Goal: Find specific page/section: Find specific page/section

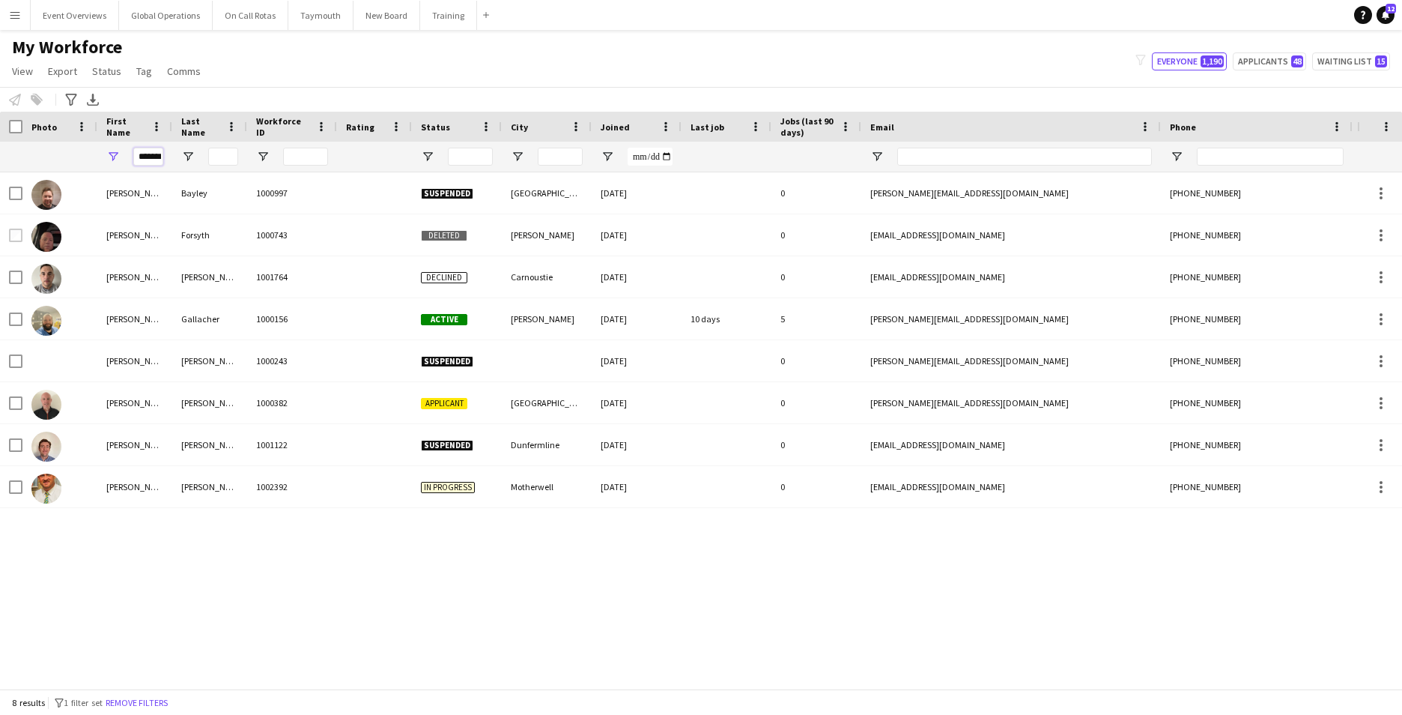
click at [160, 162] on input "*******" at bounding box center [148, 157] width 30 height 18
type input "*"
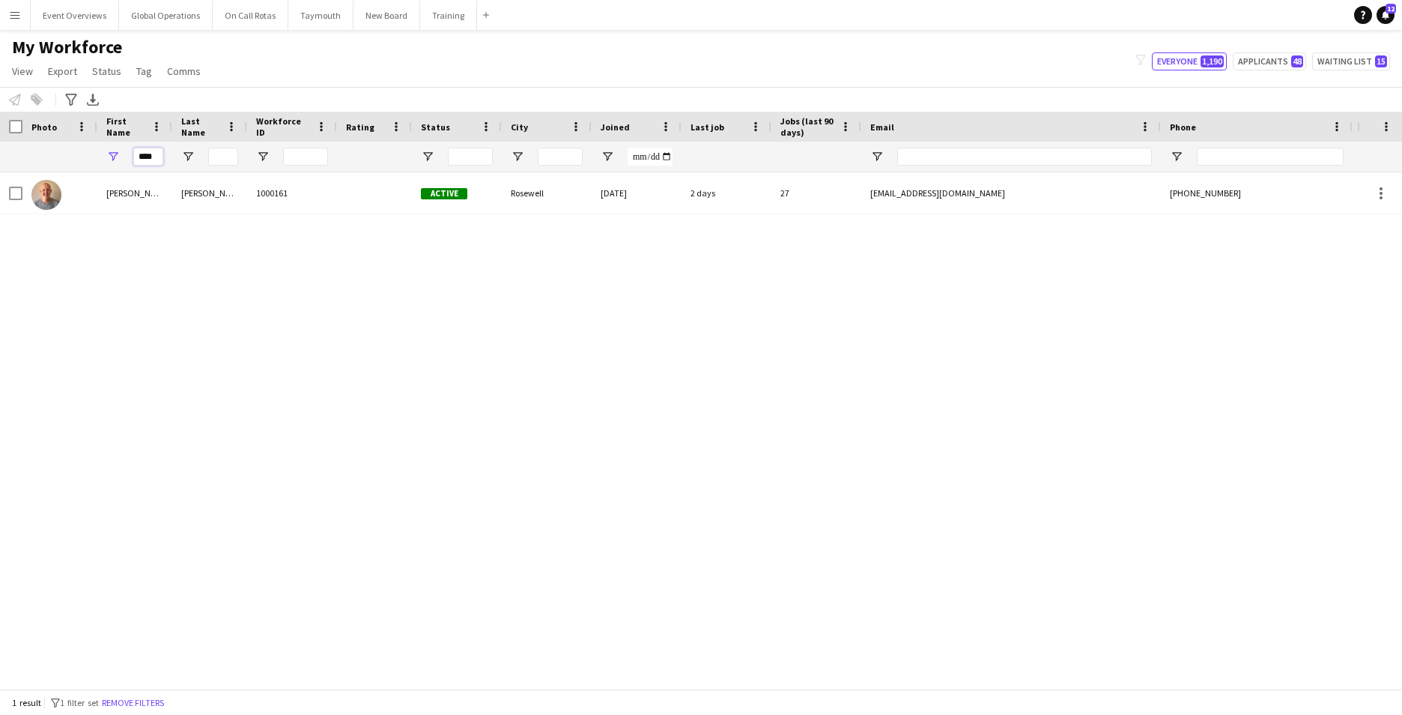
type input "****"
click at [229, 456] on div "[PERSON_NAME] 1000161 Active Rosewell [DATE] 2 days 27 [EMAIL_ADDRESS][DOMAIN_N…" at bounding box center [678, 424] width 1357 height 505
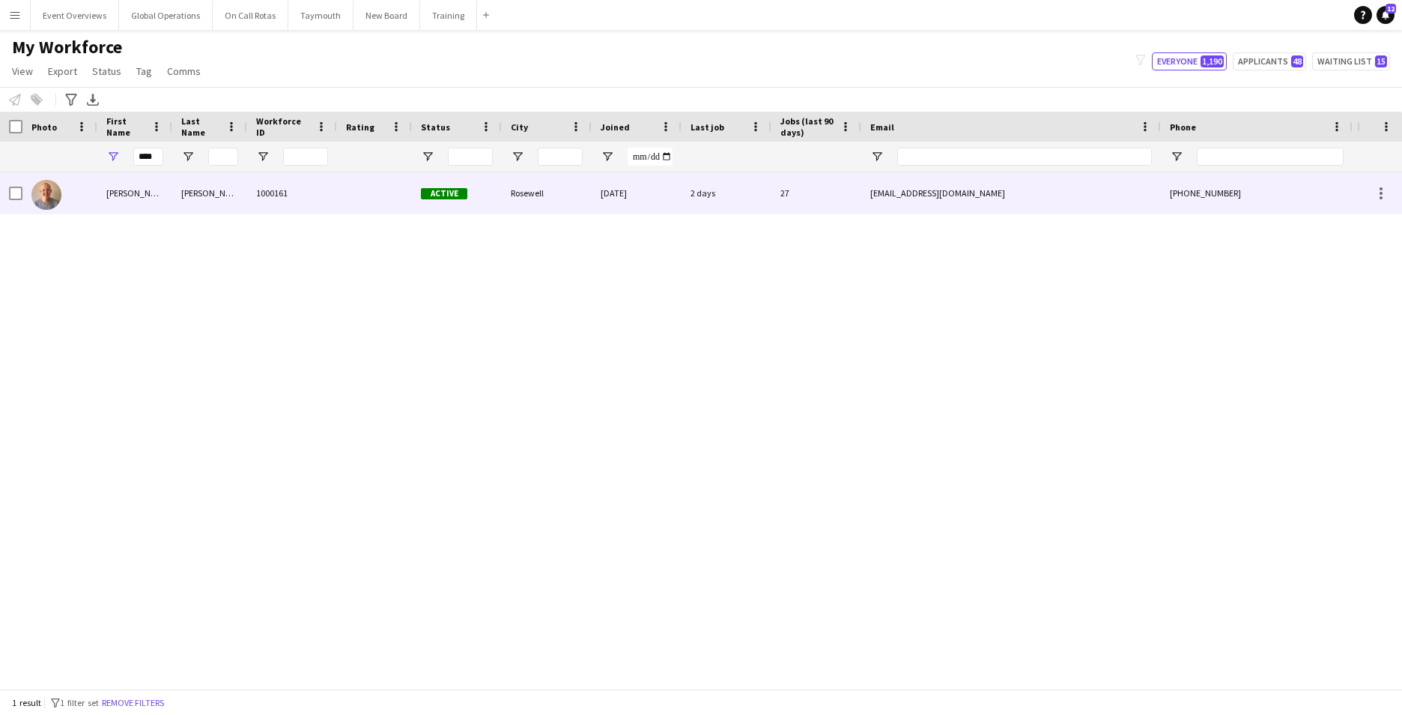
click at [117, 196] on div "[PERSON_NAME]" at bounding box center [134, 192] width 75 height 41
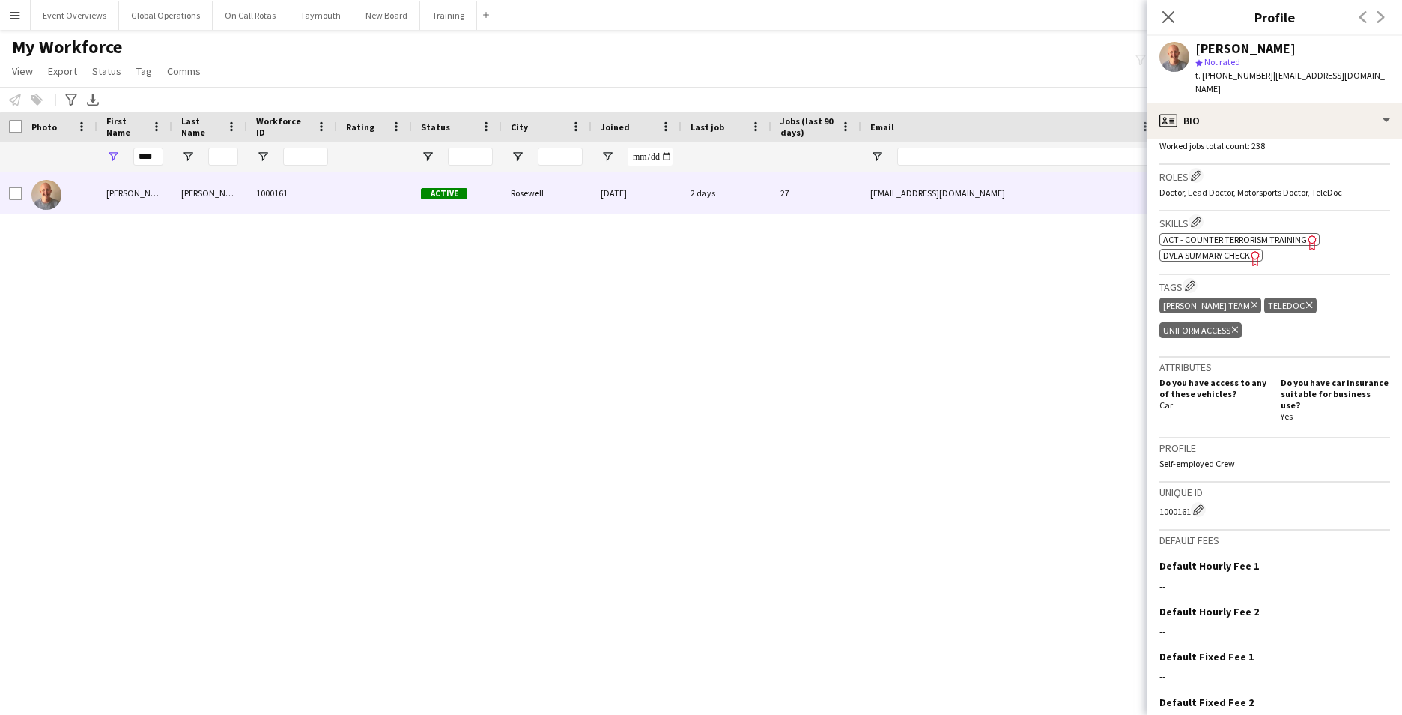
scroll to position [494, 0]
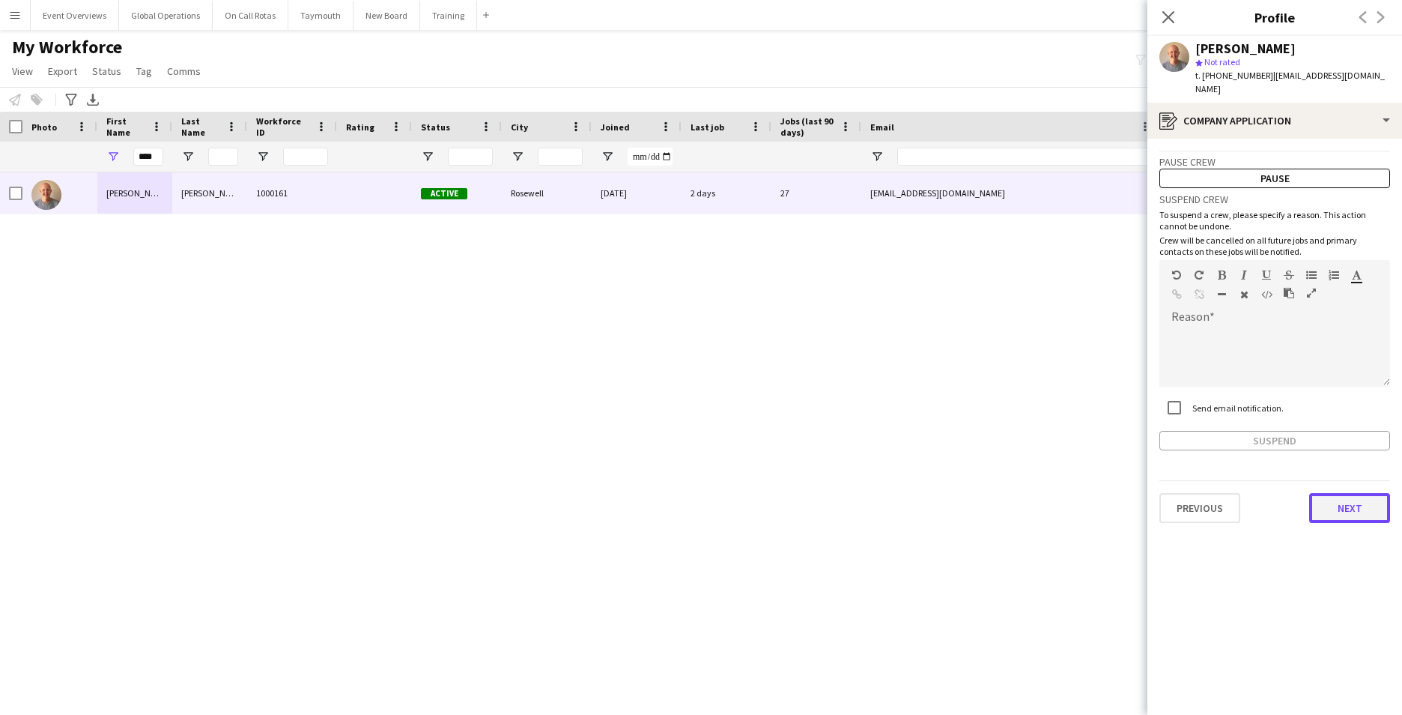
click at [1358, 493] on button "Next" at bounding box center [1349, 508] width 81 height 30
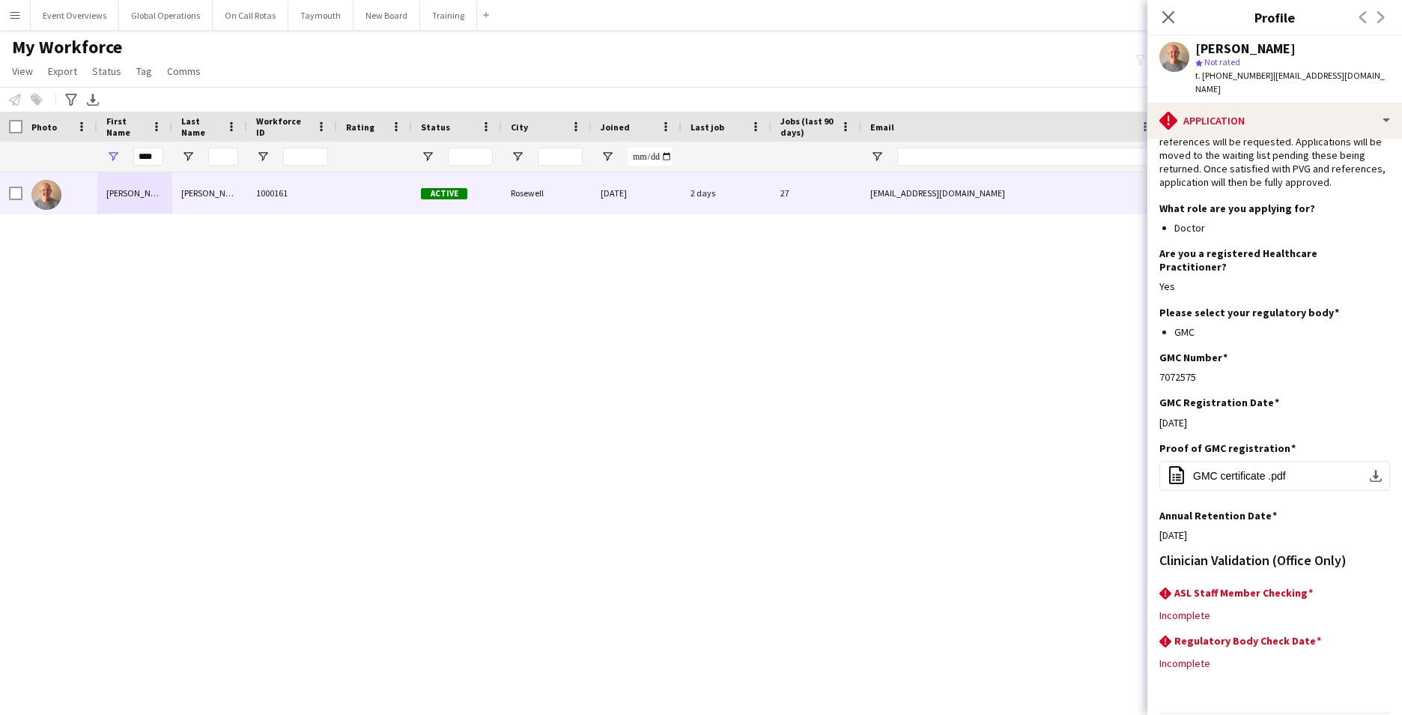
scroll to position [119, 0]
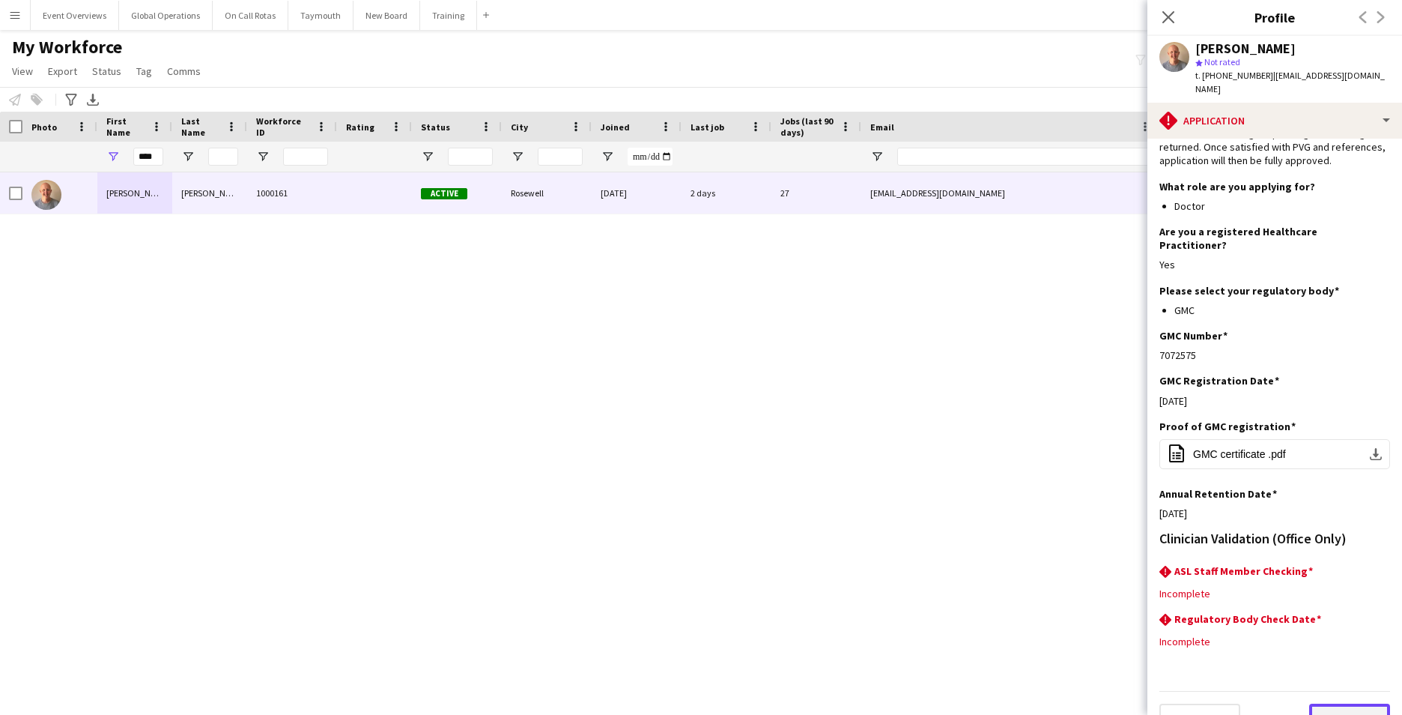
click at [1342, 703] on button "Next" at bounding box center [1349, 718] width 81 height 30
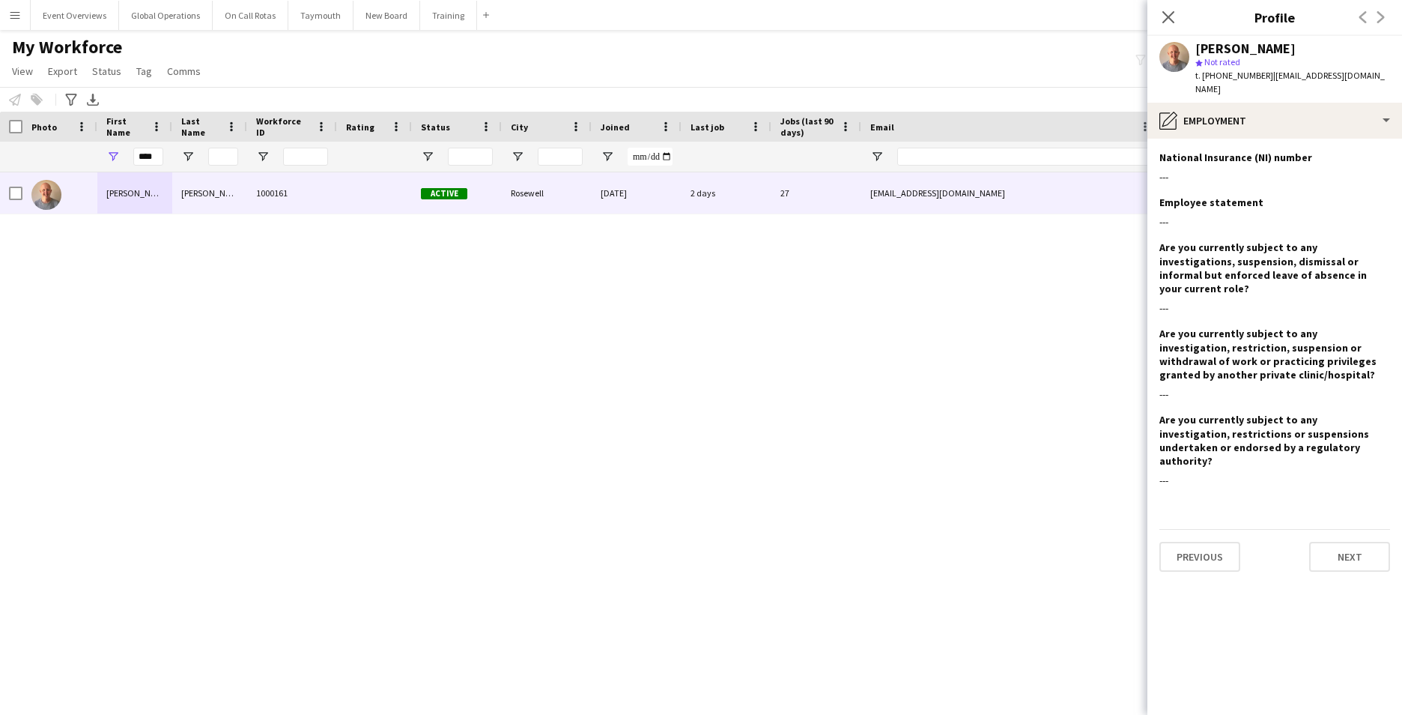
scroll to position [0, 0]
click at [1350, 542] on button "Next" at bounding box center [1349, 557] width 81 height 30
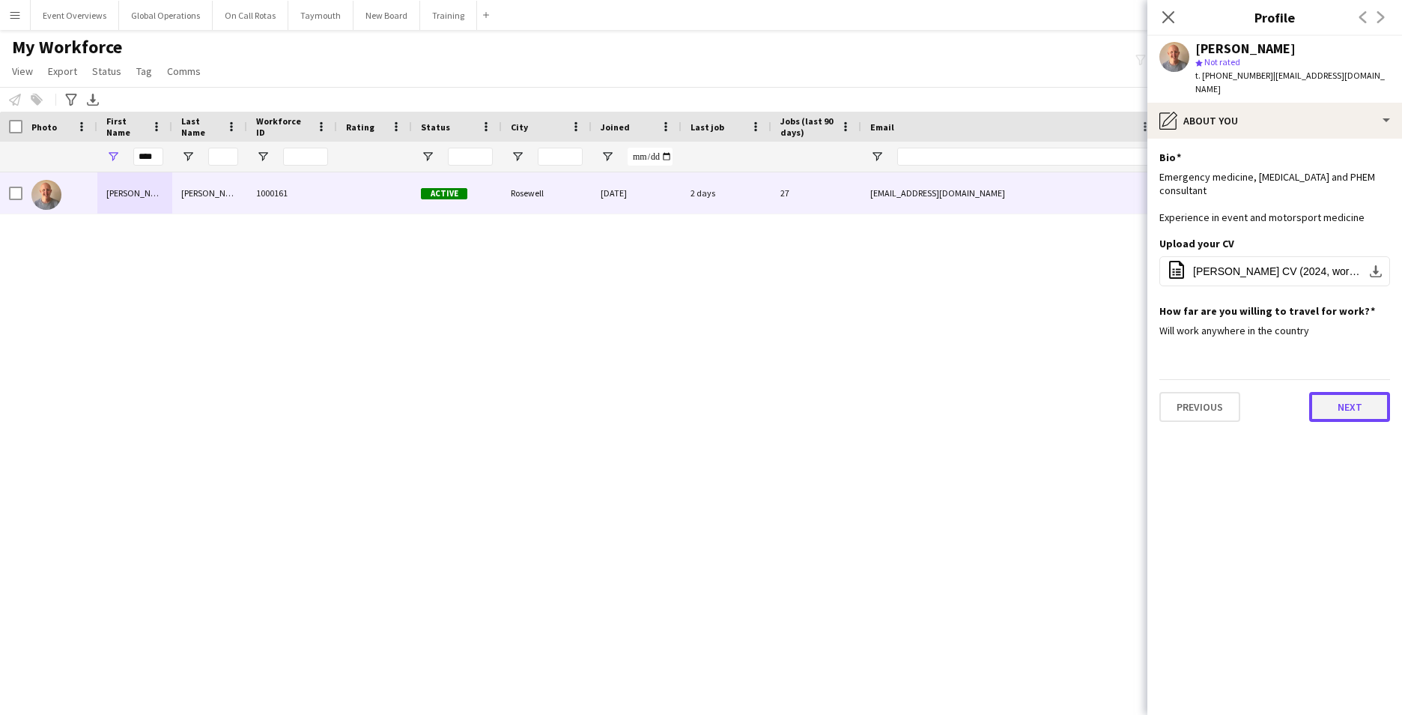
click at [1353, 399] on button "Next" at bounding box center [1349, 407] width 81 height 30
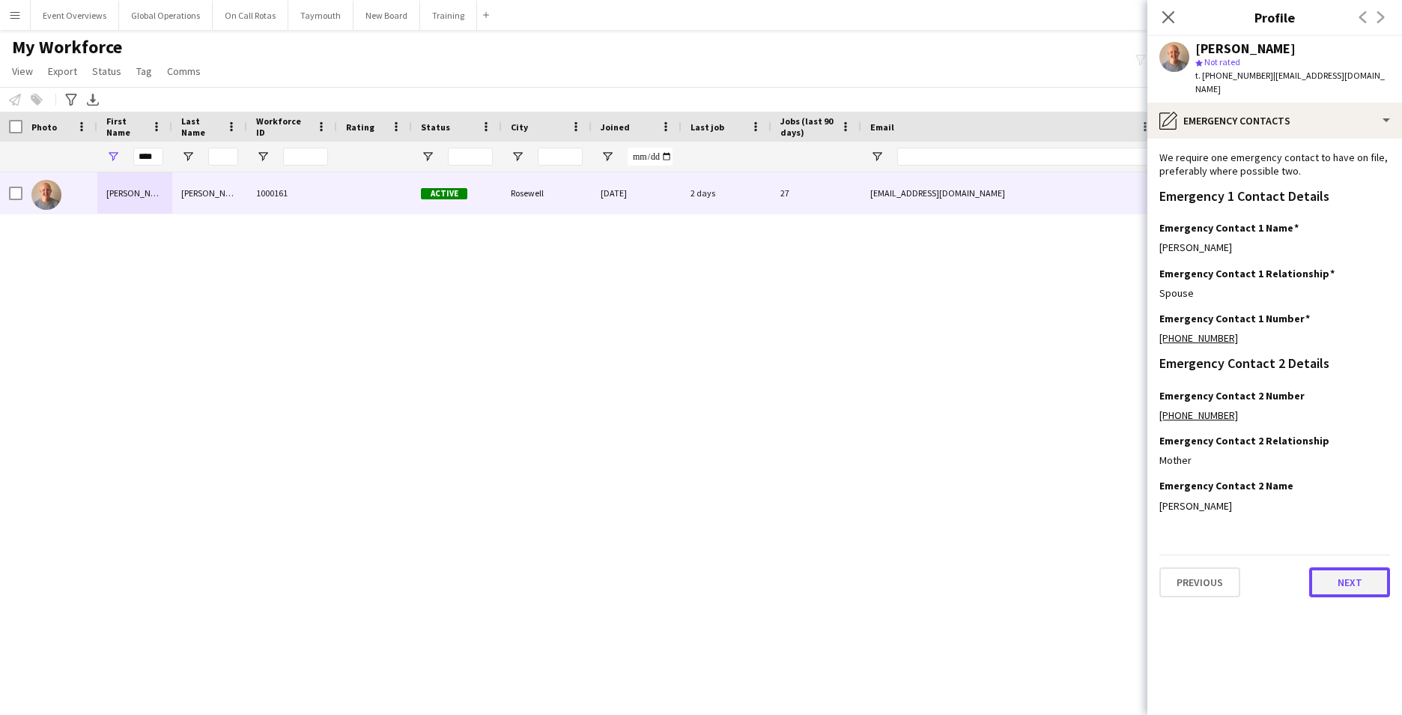
click at [1345, 570] on button "Next" at bounding box center [1349, 582] width 81 height 30
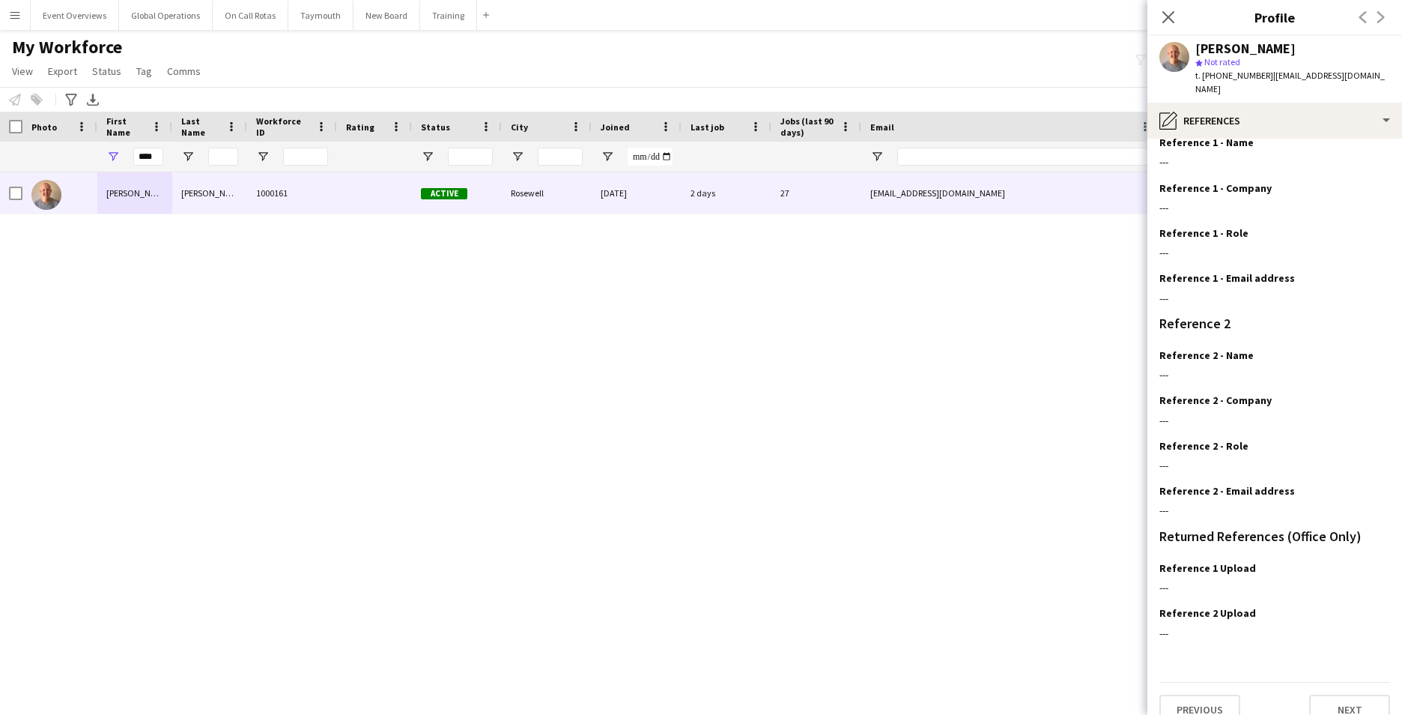
scroll to position [174, 0]
click at [1341, 696] on button "Next" at bounding box center [1349, 707] width 81 height 30
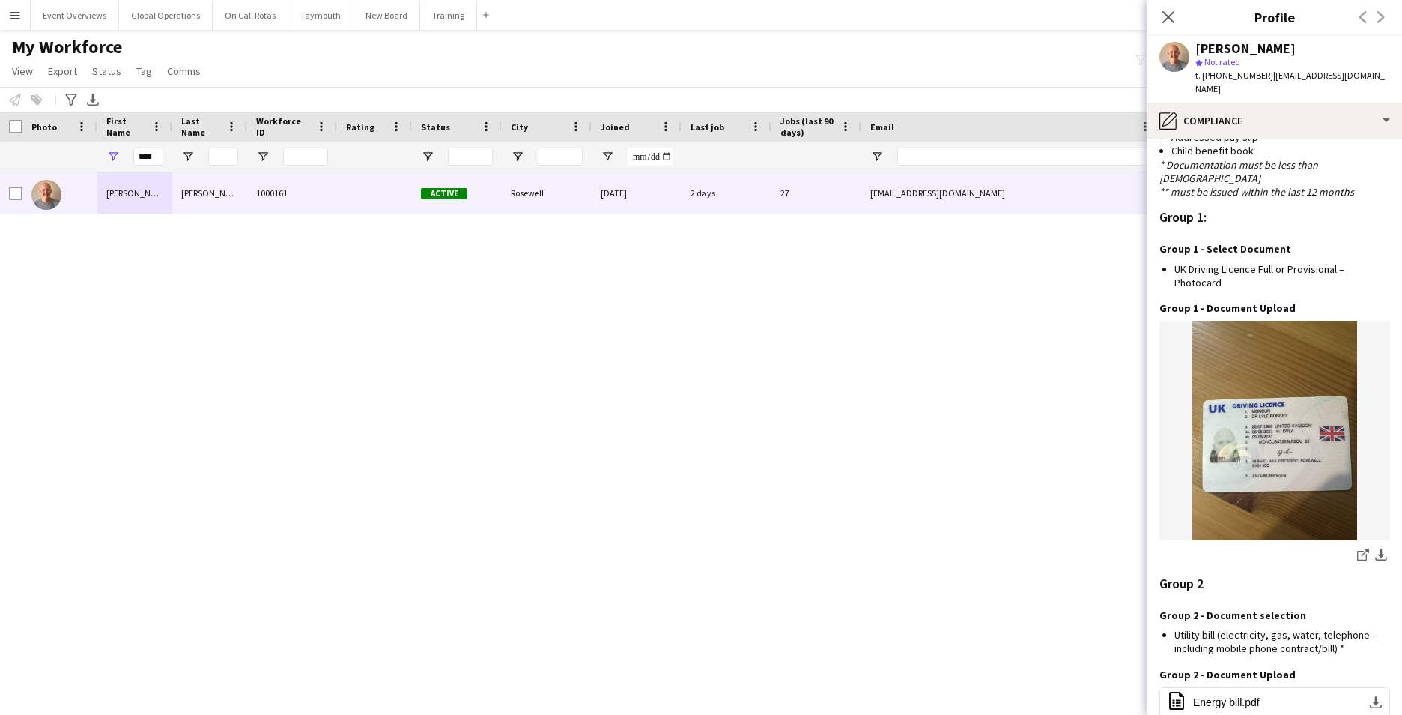
scroll to position [1234, 0]
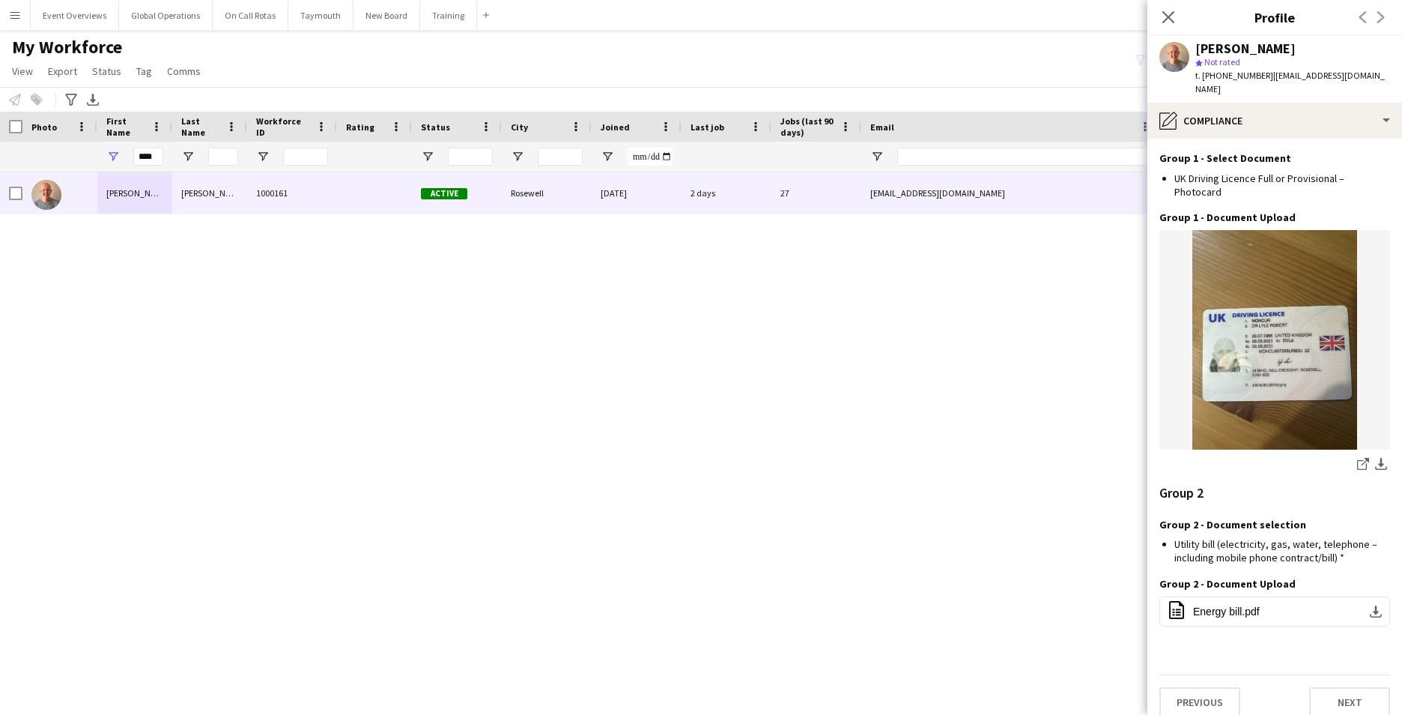
click at [1157, 688] on app-section-data-types "Nationality Edit this field British Permission to Work in the [GEOGRAPHIC_DATA]…" at bounding box center [1274, 427] width 255 height 576
click at [1193, 687] on button "Previous" at bounding box center [1199, 702] width 81 height 30
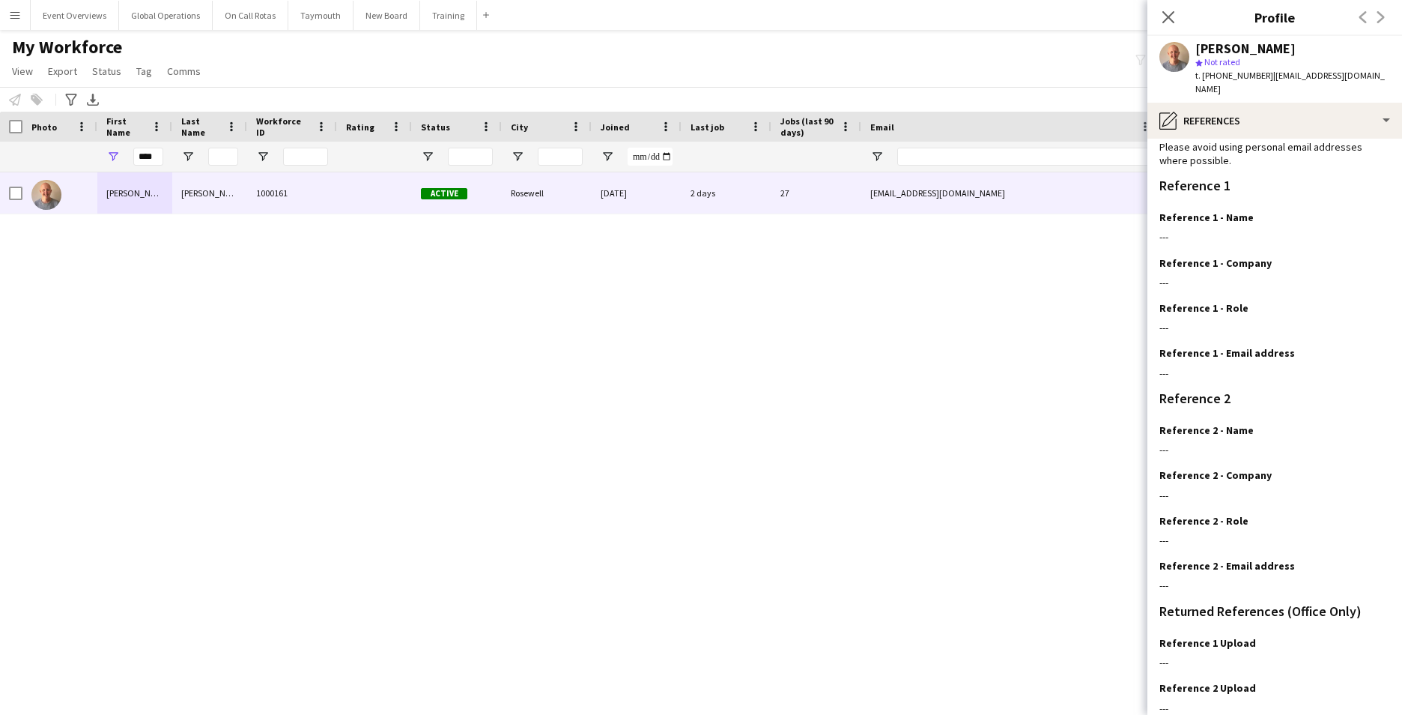
scroll to position [179, 0]
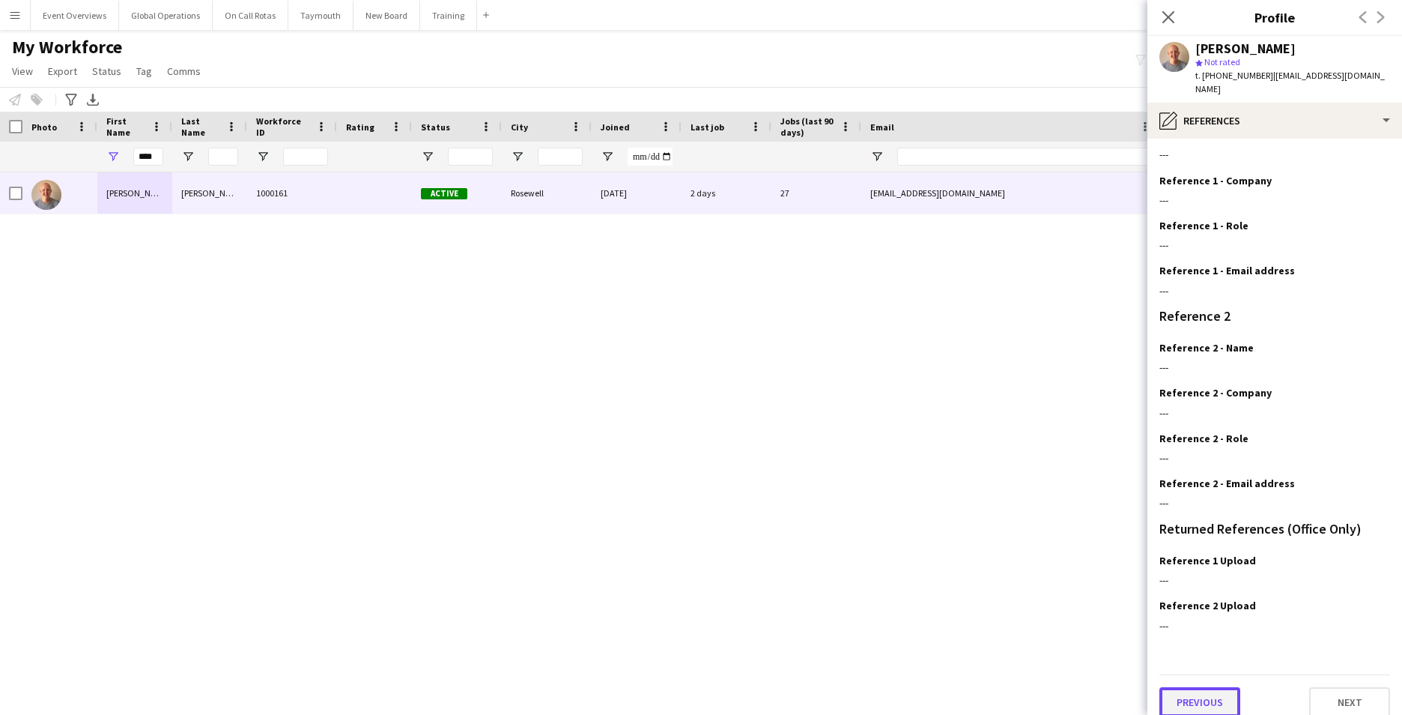
click at [1186, 687] on button "Previous" at bounding box center [1199, 702] width 81 height 30
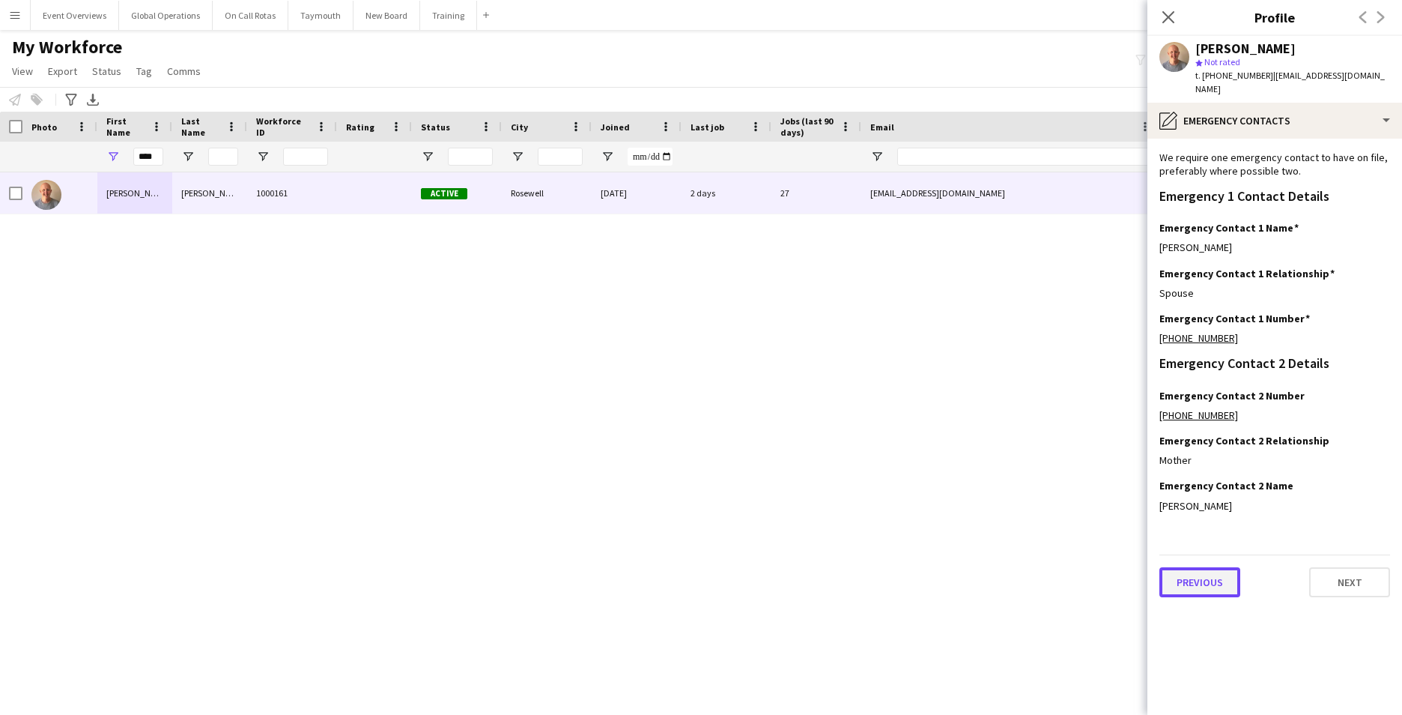
click at [1208, 567] on button "Previous" at bounding box center [1199, 582] width 81 height 30
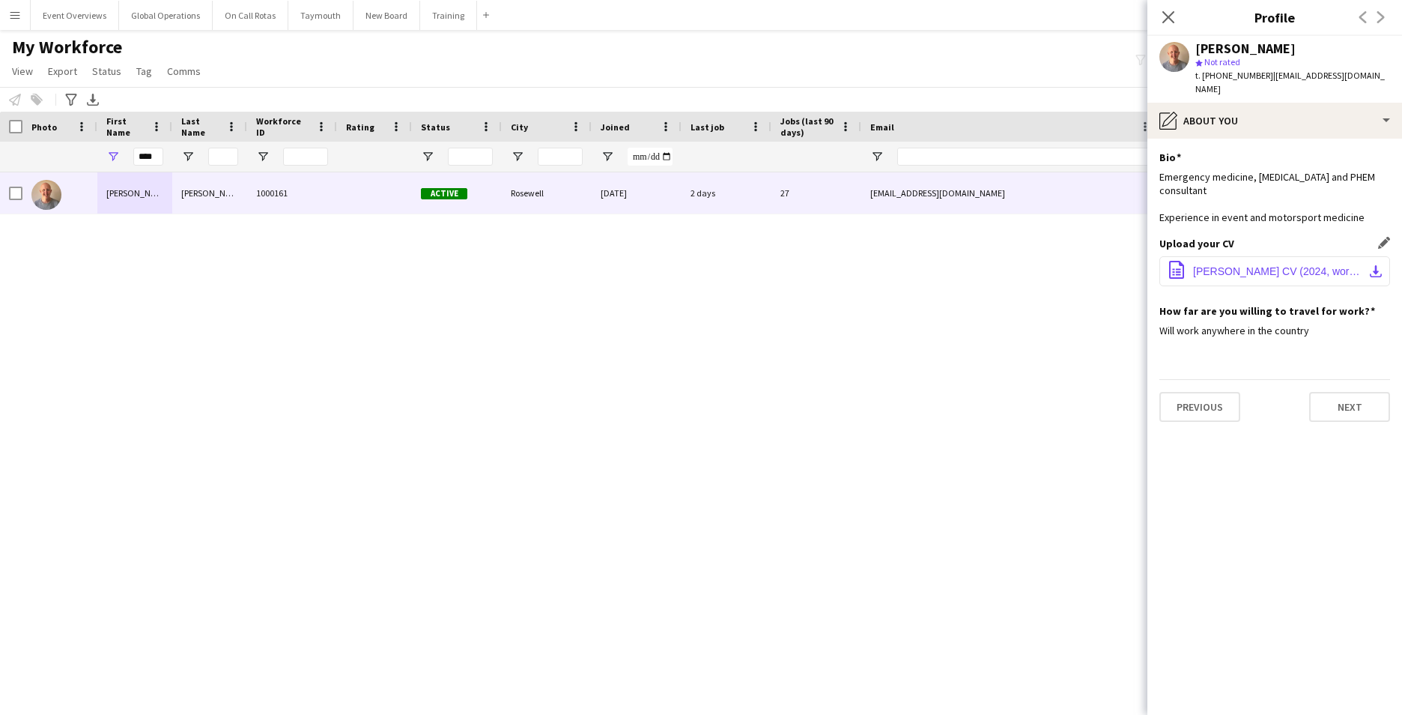
click at [1250, 256] on button "office-file-sheet [PERSON_NAME] CV (2024, word).docx download-bottom" at bounding box center [1274, 271] width 231 height 30
